Goal: Task Accomplishment & Management: Complete application form

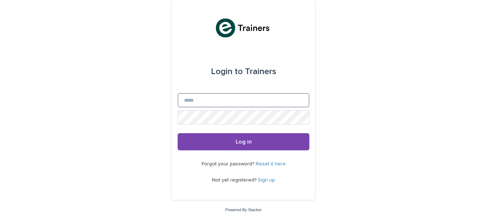
click at [211, 101] on input "Email" at bounding box center [243, 100] width 132 height 14
type input "**********"
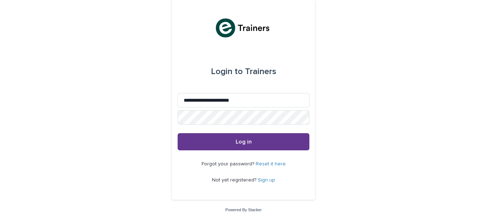
click at [238, 143] on span "Log in" at bounding box center [243, 142] width 16 height 6
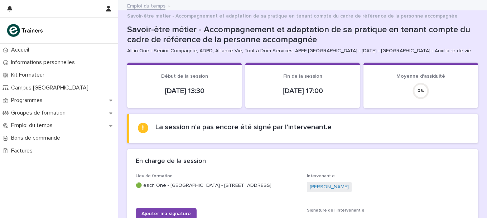
scroll to position [109, 0]
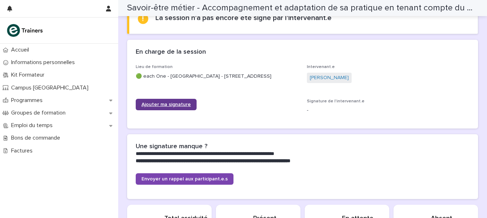
click at [174, 99] on link "Ajouter ma signature" at bounding box center [166, 104] width 61 height 11
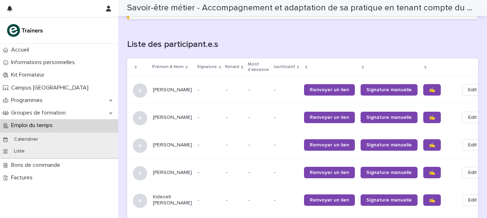
scroll to position [455, 0]
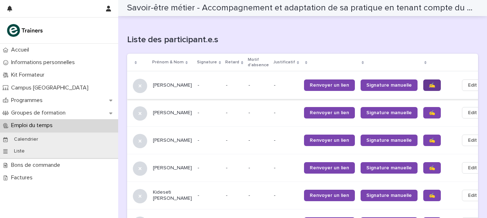
click at [429, 83] on span "✍️" at bounding box center [432, 85] width 6 height 5
click at [429, 110] on span "✍️" at bounding box center [432, 112] width 6 height 5
click at [429, 138] on span "✍️" at bounding box center [432, 140] width 6 height 5
click at [429, 165] on span "✍️" at bounding box center [432, 167] width 6 height 5
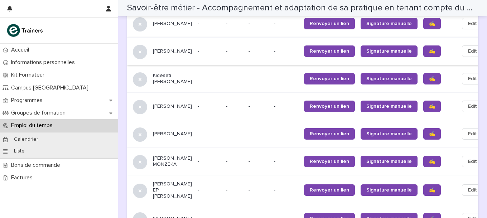
scroll to position [579, 0]
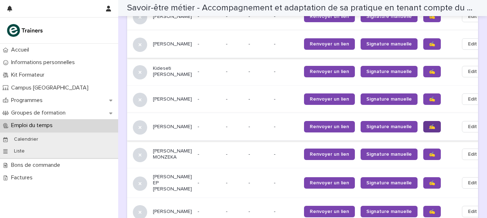
click at [429, 124] on span "✍️" at bounding box center [432, 126] width 6 height 5
click at [429, 152] on span "✍️" at bounding box center [432, 154] width 6 height 5
click at [429, 180] on span "✍️" at bounding box center [432, 182] width 6 height 5
click at [429, 209] on span "✍️" at bounding box center [432, 211] width 6 height 5
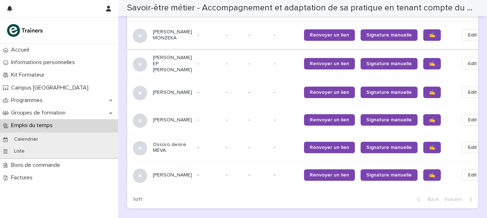
scroll to position [702, 0]
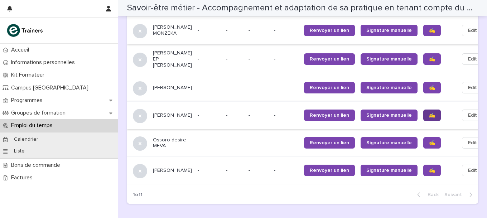
click at [429, 114] on span "✍️" at bounding box center [432, 115] width 6 height 5
click at [429, 140] on span "✍️" at bounding box center [432, 142] width 6 height 5
click at [429, 168] on span "✍️" at bounding box center [432, 170] width 6 height 5
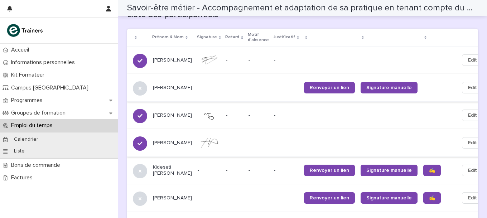
scroll to position [477, 0]
